Goal: Transaction & Acquisition: Purchase product/service

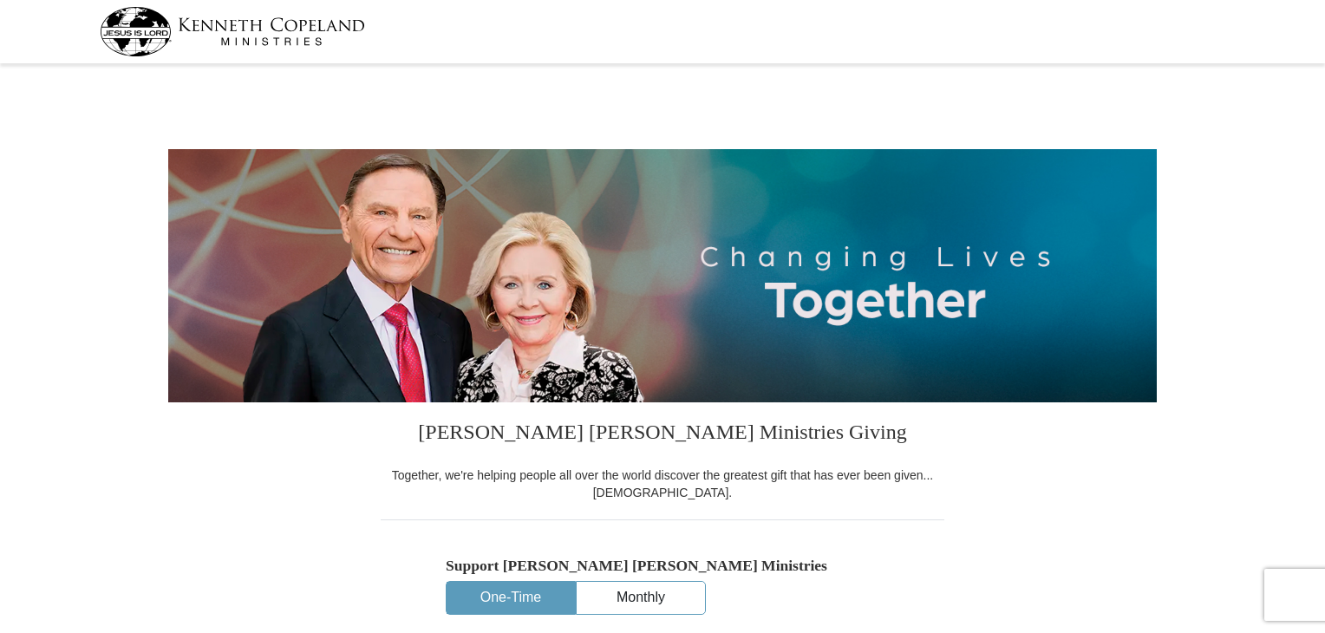
select select "AR"
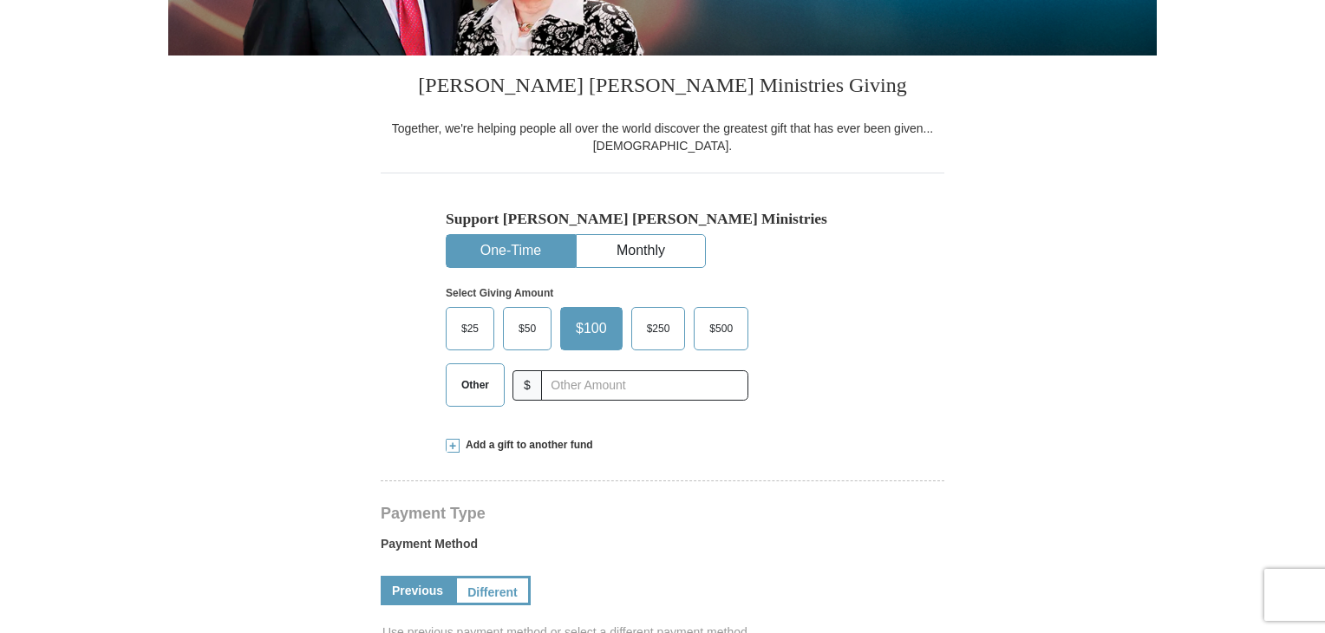
scroll to position [434, 0]
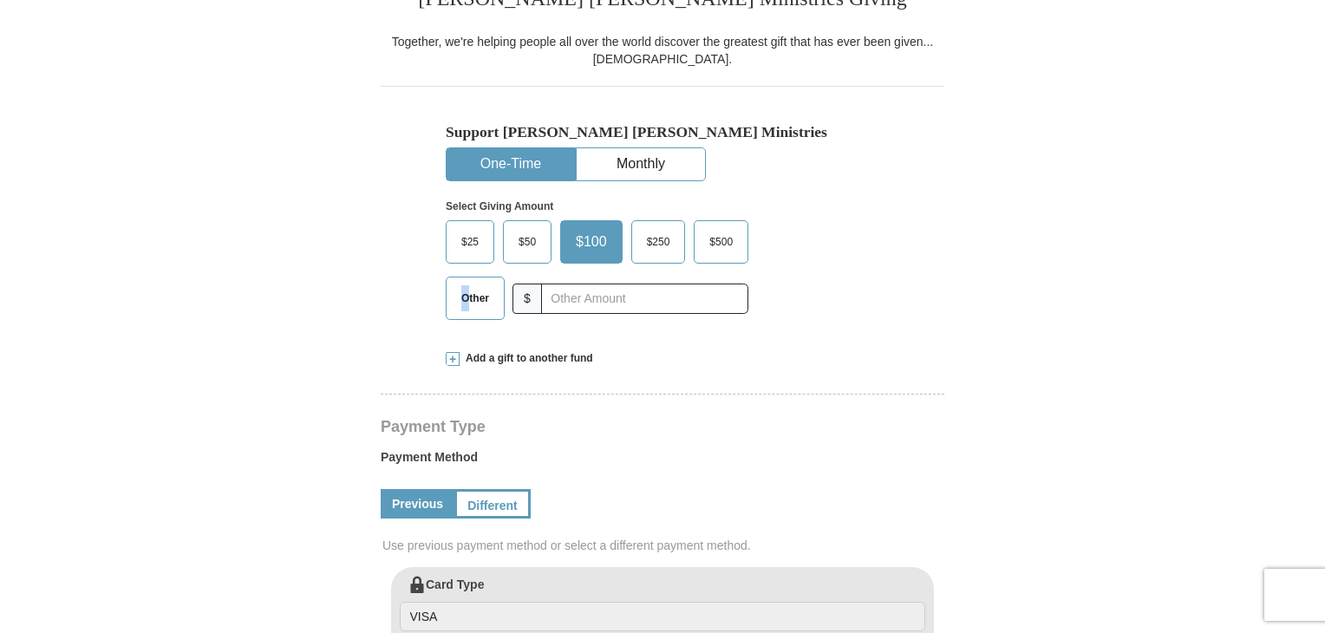
click at [467, 300] on span "Other" at bounding box center [475, 298] width 45 height 26
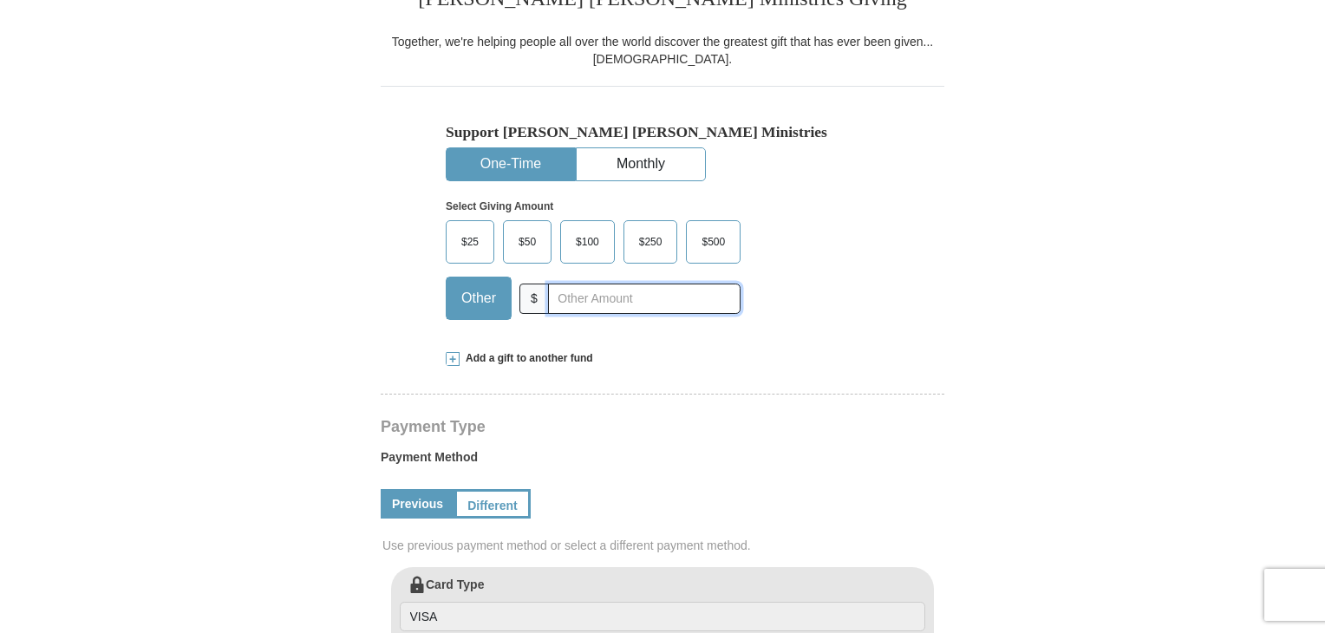
click at [654, 304] on input "text" at bounding box center [644, 299] width 193 height 30
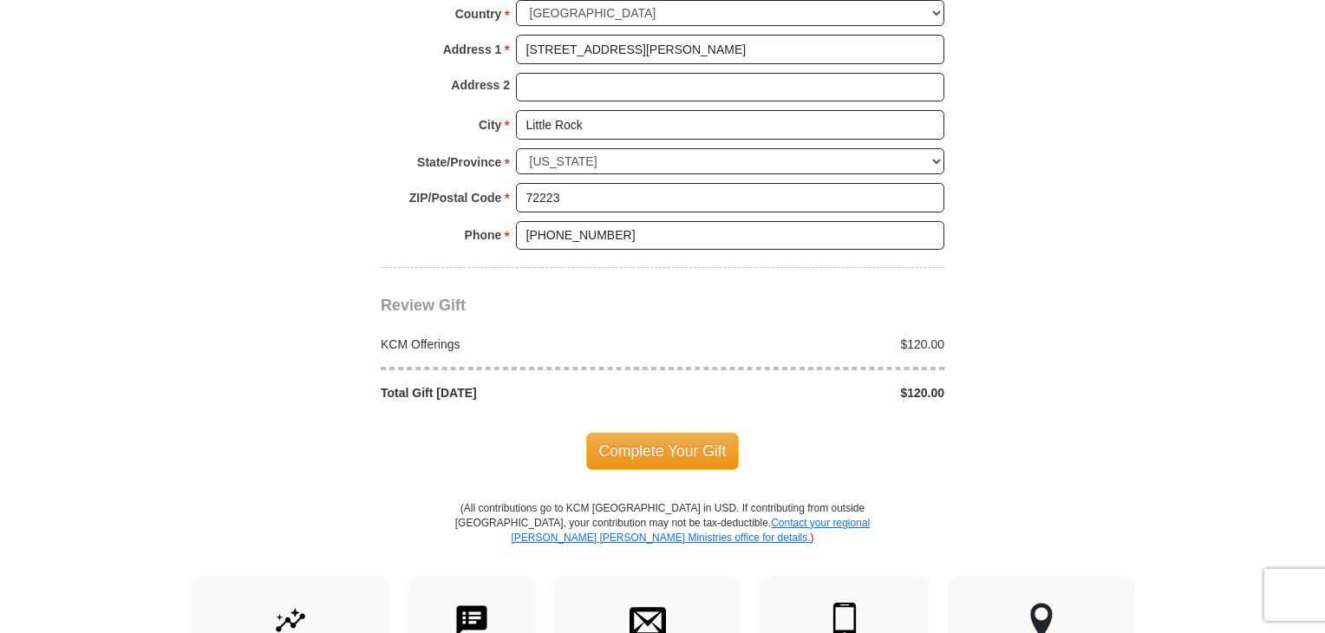
scroll to position [1387, 0]
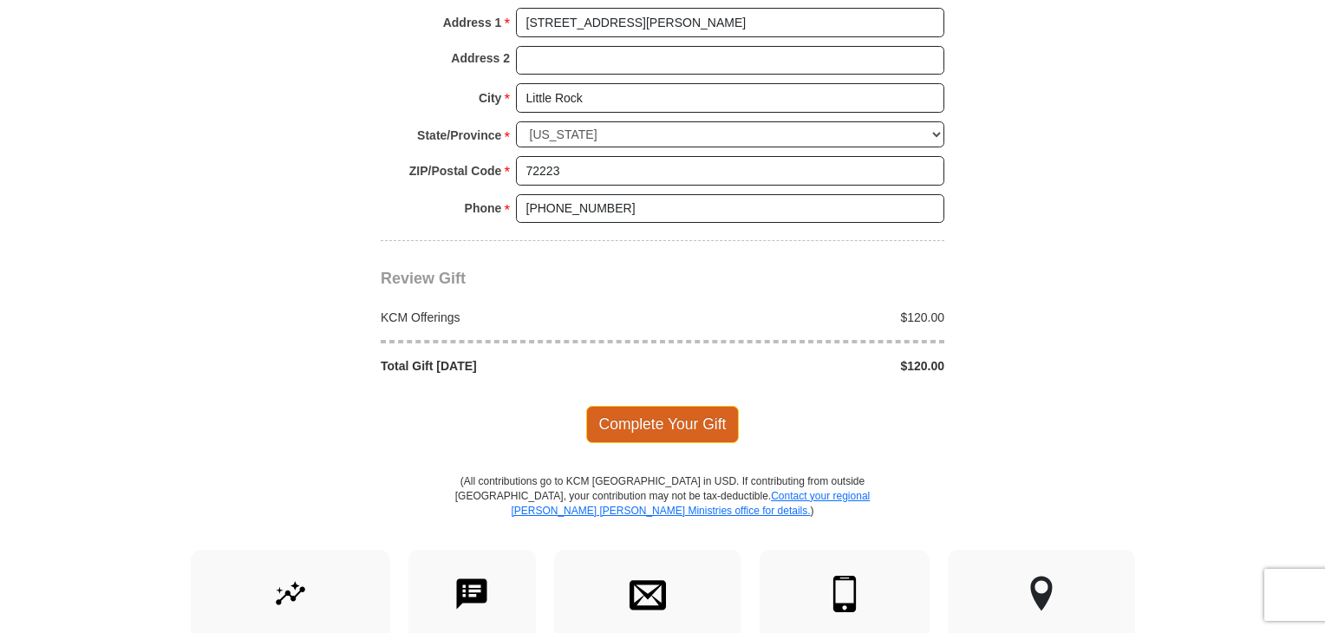
type input "120.00"
click at [695, 417] on span "Complete Your Gift" at bounding box center [662, 424] width 153 height 36
